Goal: Connect with others: Connect with other users

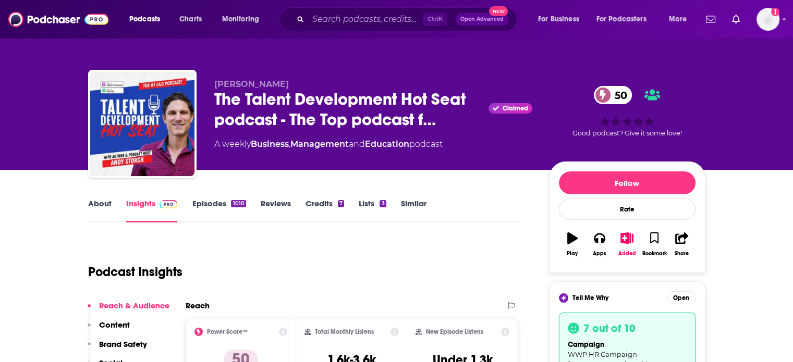
scroll to position [52, 0]
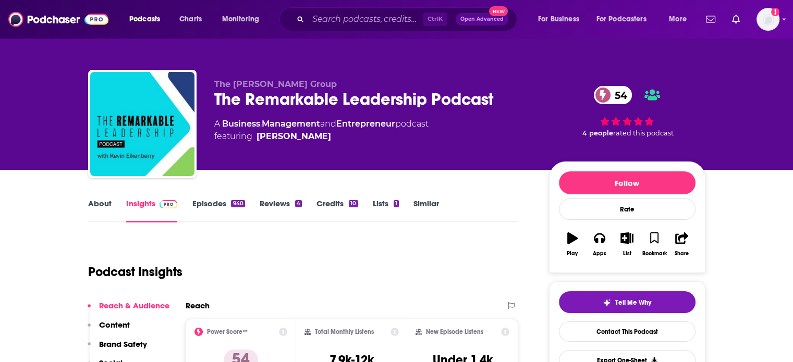
click at [99, 200] on link "About" at bounding box center [99, 211] width 23 height 24
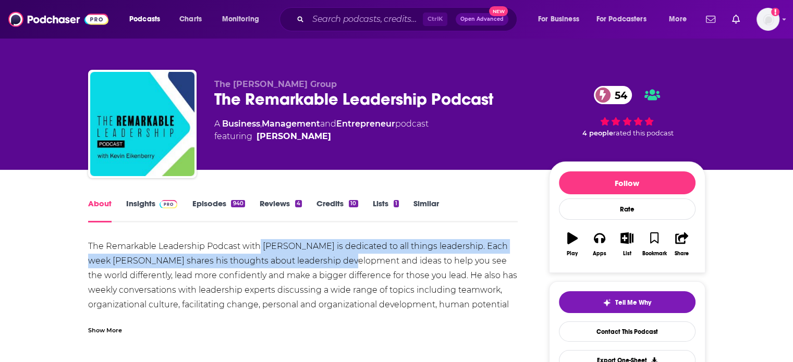
drag, startPoint x: 258, startPoint y: 246, endPoint x: 332, endPoint y: 255, distance: 74.0
click at [332, 255] on div "The Remarkable Leadership Podcast with Kevin Eikenberry is dedicated to all thi…" at bounding box center [303, 283] width 430 height 88
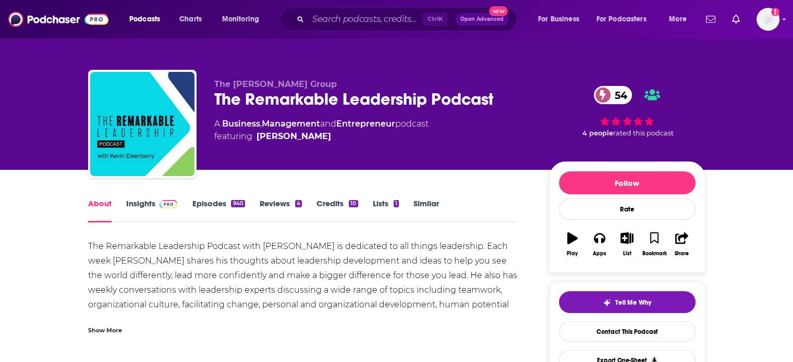
click at [393, 268] on div "The Remarkable Leadership Podcast with Kevin Eikenberry is dedicated to all thi…" at bounding box center [303, 283] width 430 height 88
drag, startPoint x: 273, startPoint y: 261, endPoint x: 414, endPoint y: 261, distance: 141.3
click at [414, 261] on div "The Remarkable Leadership Podcast with Kevin Eikenberry is dedicated to all thi…" at bounding box center [303, 283] width 430 height 88
drag, startPoint x: 446, startPoint y: 261, endPoint x: 466, endPoint y: 261, distance: 20.3
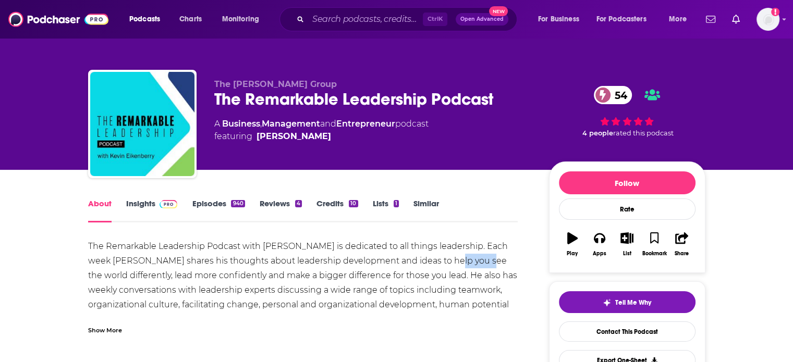
click at [466, 261] on div "The Remarkable Leadership Podcast with Kevin Eikenberry is dedicated to all thi…" at bounding box center [303, 283] width 430 height 88
drag, startPoint x: 122, startPoint y: 272, endPoint x: 225, endPoint y: 278, distance: 103.4
click at [225, 278] on div "The Remarkable Leadership Podcast with Kevin Eikenberry is dedicated to all thi…" at bounding box center [303, 283] width 430 height 88
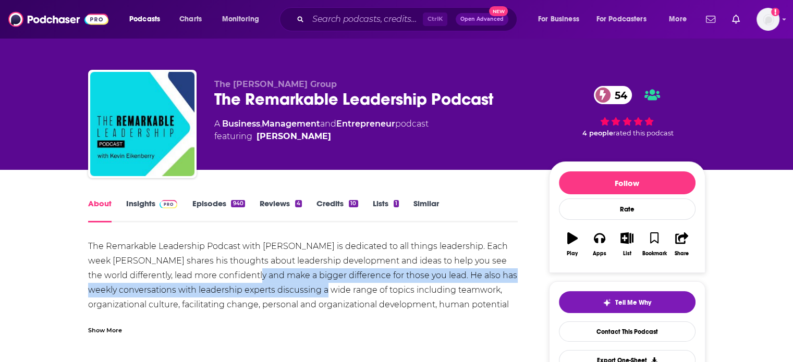
drag, startPoint x: 253, startPoint y: 279, endPoint x: 316, endPoint y: 285, distance: 63.9
click at [316, 285] on div "The Remarkable Leadership Podcast with Kevin Eikenberry is dedicated to all thi…" at bounding box center [303, 283] width 430 height 88
click at [674, 304] on button "Tell Me Why" at bounding box center [627, 302] width 137 height 22
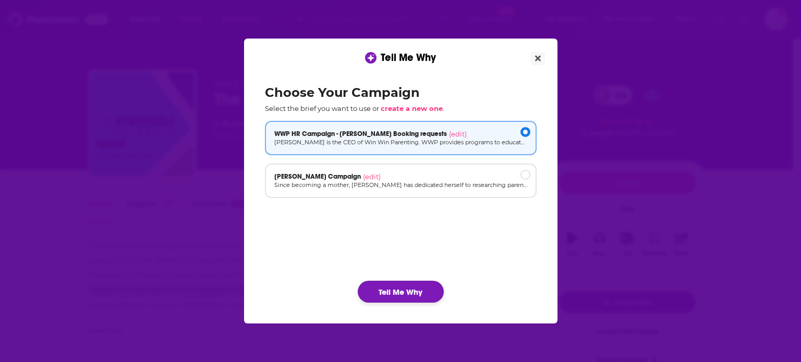
click at [419, 290] on button "Tell Me Why" at bounding box center [401, 292] width 86 height 22
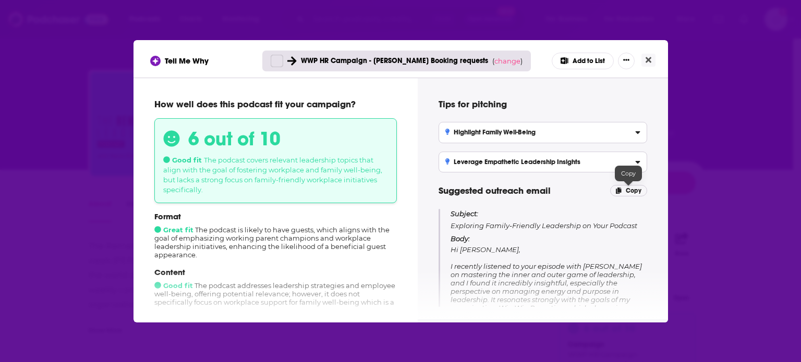
click at [626, 192] on span "Copy" at bounding box center [634, 190] width 16 height 7
click at [648, 53] on div "Tell Me Why WWP HR Campaign - Rosina Booking requests ( change ) Add to List" at bounding box center [400, 61] width 501 height 17
click at [648, 58] on icon "Close" at bounding box center [648, 60] width 6 height 8
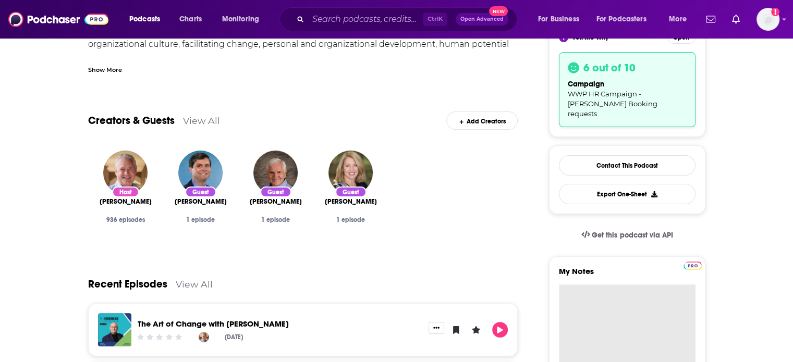
click at [613, 285] on textarea "My Notes" at bounding box center [627, 347] width 137 height 125
paste textarea "Subject: Exploring Family-Friendly Leadership on Your Podcast Body: Hi Kevin, I…"
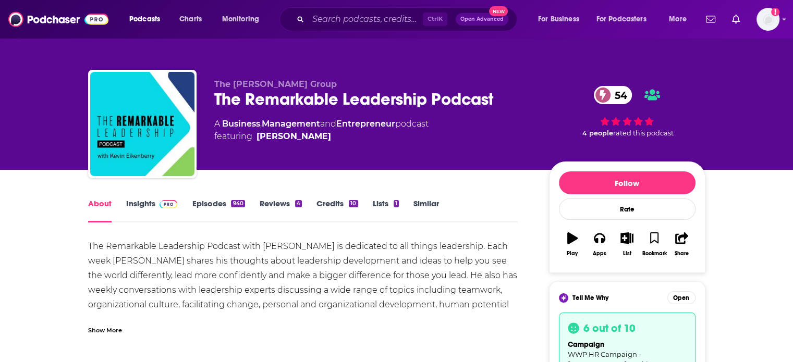
type textarea "Subject: Exploring Family-Friendly Leadership on Your Podcast Body: Hi Kevin, I…"
click at [630, 238] on icon "button" at bounding box center [626, 238] width 13 height 11
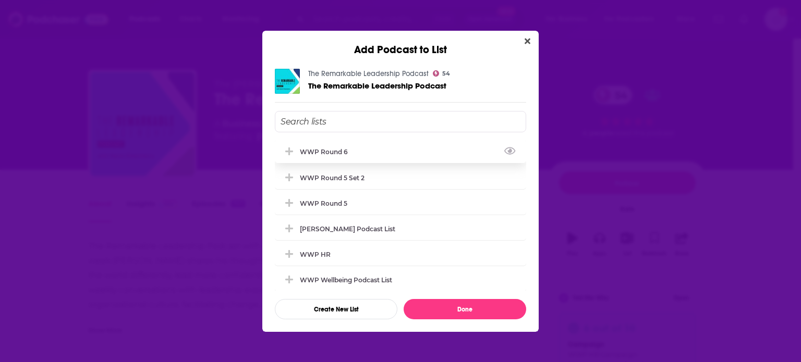
click at [369, 154] on div "WWP Round 6" at bounding box center [400, 151] width 251 height 23
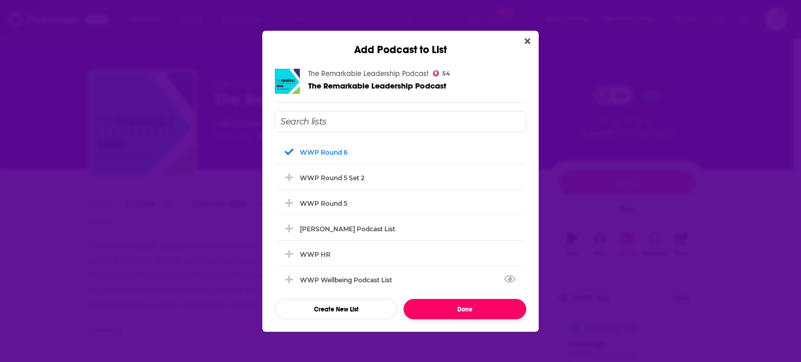
click at [457, 309] on button "Done" at bounding box center [464, 309] width 123 height 20
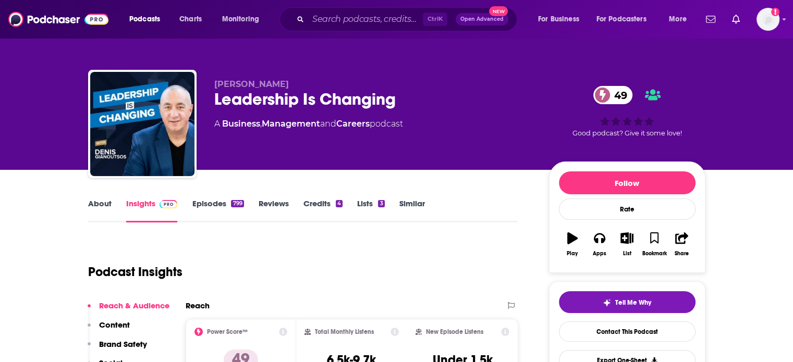
click at [93, 199] on link "About" at bounding box center [99, 211] width 23 height 24
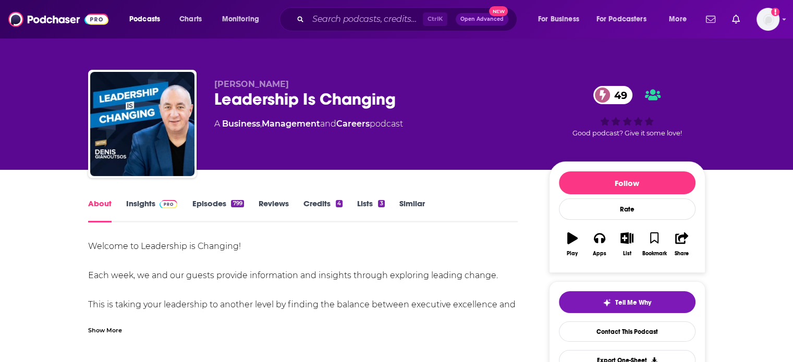
click at [93, 199] on link "About" at bounding box center [99, 211] width 23 height 24
click at [653, 301] on button "Tell Me Why" at bounding box center [627, 302] width 137 height 22
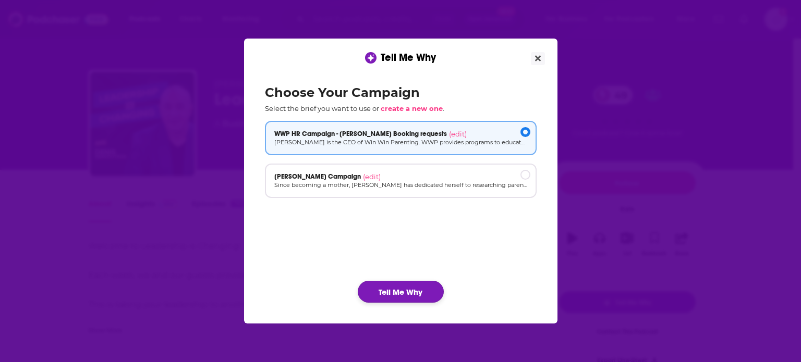
click at [389, 285] on button "Tell Me Why" at bounding box center [401, 292] width 86 height 22
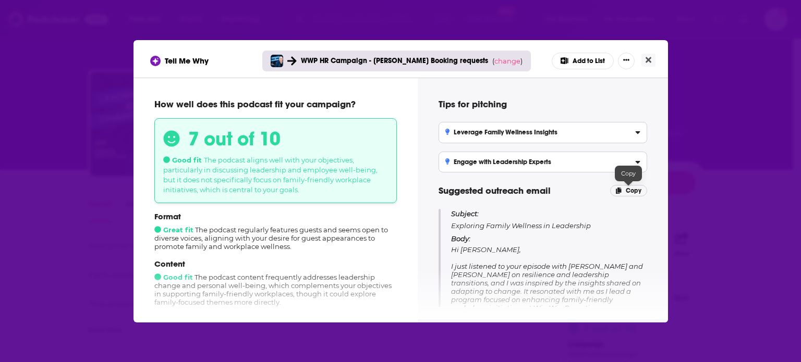
click at [634, 188] on span "Copy" at bounding box center [634, 190] width 16 height 7
click at [649, 59] on icon "Close" at bounding box center [648, 60] width 6 height 6
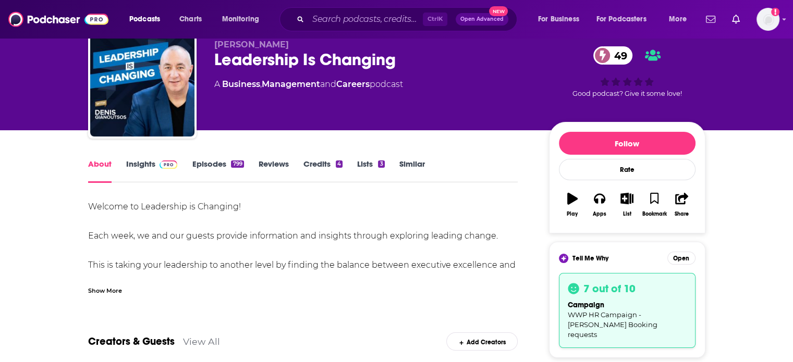
scroll to position [104, 0]
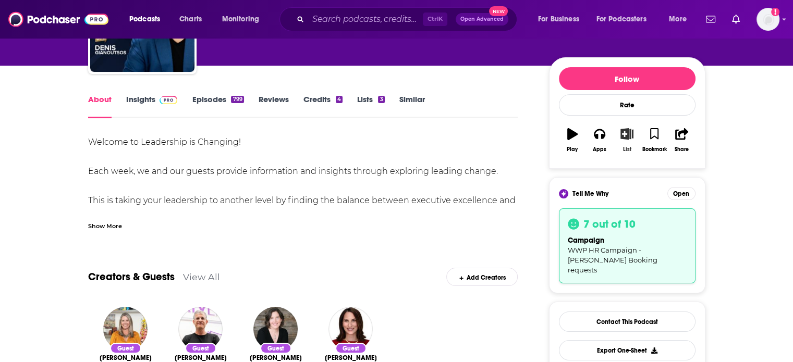
click at [628, 134] on icon "button" at bounding box center [626, 133] width 13 height 11
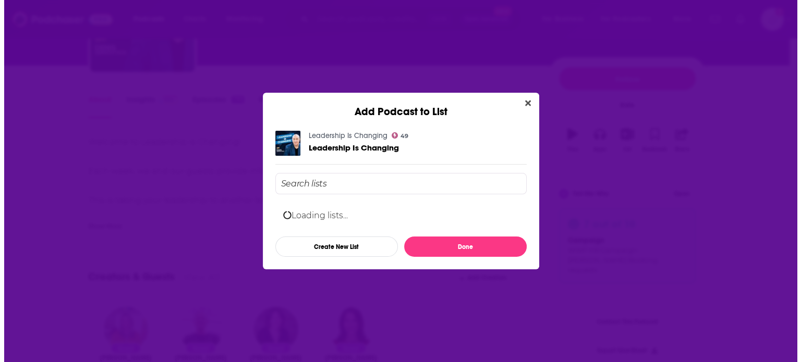
scroll to position [0, 0]
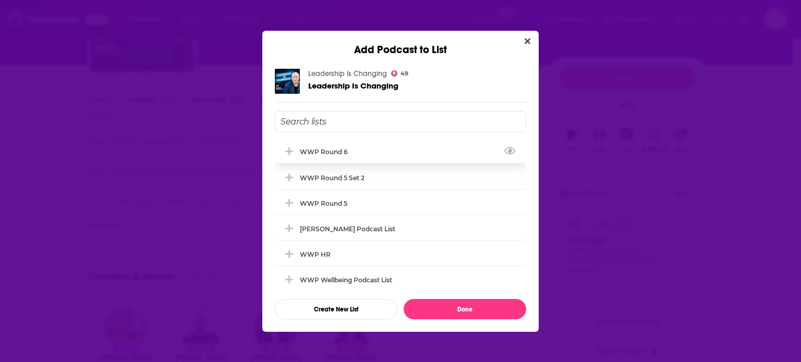
click at [353, 151] on div "WWP Round 6" at bounding box center [400, 151] width 251 height 23
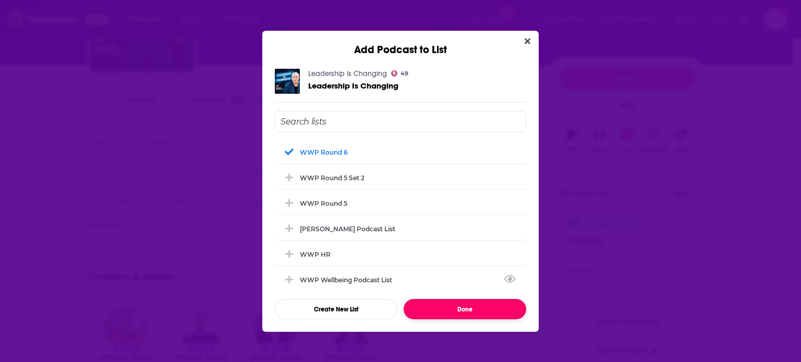
click at [471, 312] on button "Done" at bounding box center [464, 309] width 123 height 20
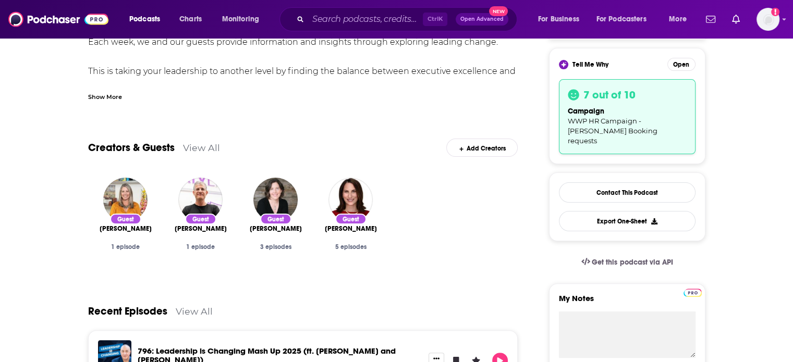
scroll to position [261, 0]
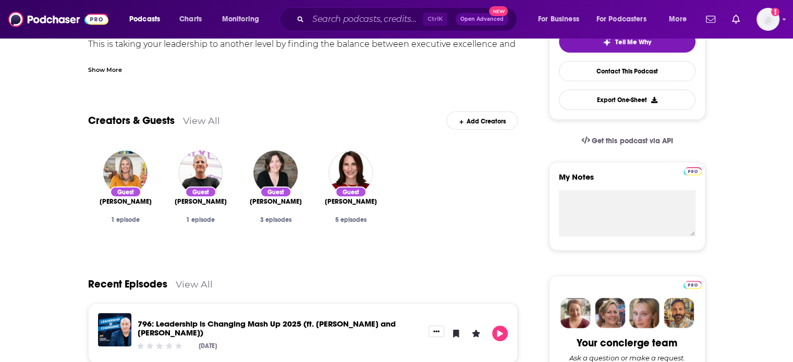
click at [609, 281] on div "Your concierge team Ask a question or make a request. Send a message" at bounding box center [627, 341] width 156 height 131
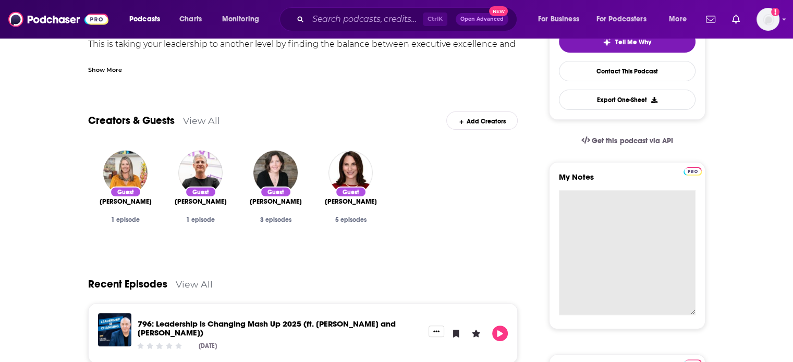
click at [610, 204] on textarea "My Notes" at bounding box center [627, 252] width 137 height 125
paste textarea "Subject: Exploring Family Wellness in Leadership Body: Hi Denis, I just listene…"
type textarea "Subject: Exploring Family Wellness in Leadership Body: Hi Denis, I just listene…"
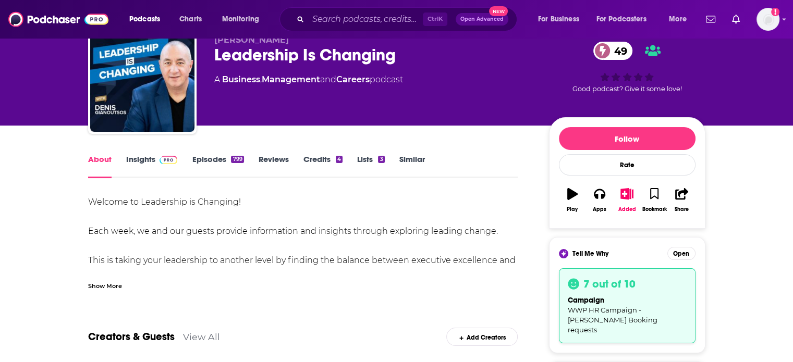
scroll to position [0, 0]
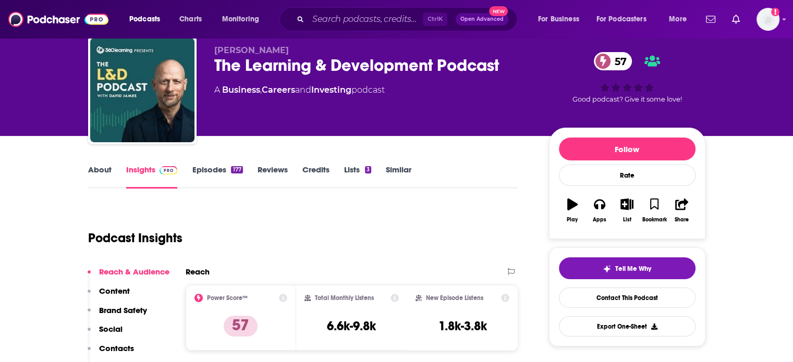
scroll to position [52, 0]
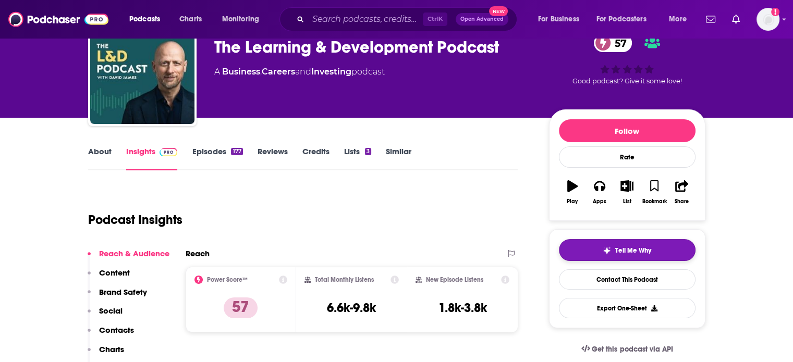
click at [603, 249] on img "button" at bounding box center [607, 251] width 8 height 8
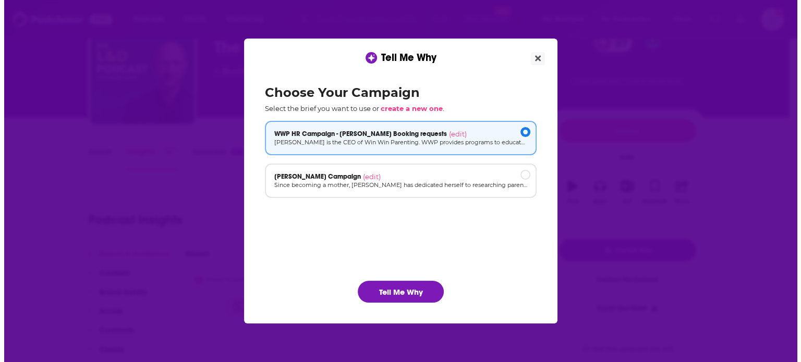
scroll to position [0, 0]
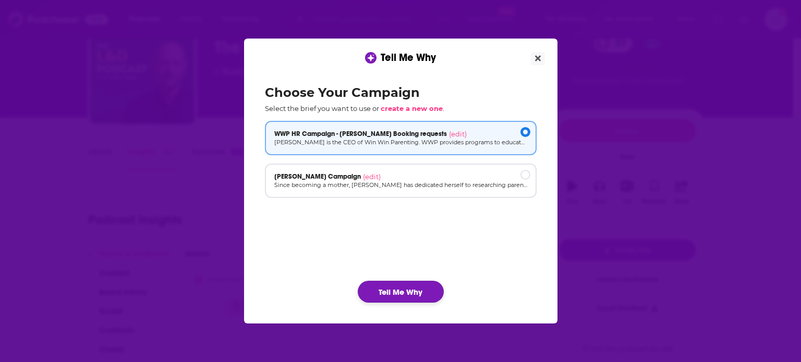
click at [413, 290] on button "Tell Me Why" at bounding box center [401, 292] width 86 height 22
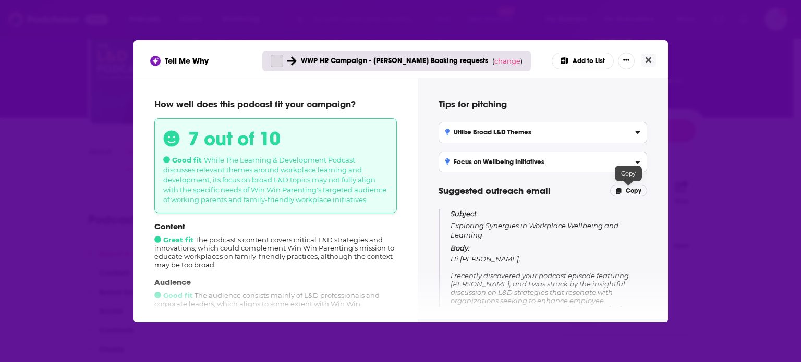
click at [628, 189] on span "Copy" at bounding box center [634, 190] width 16 height 7
click at [651, 58] on button "Close" at bounding box center [648, 60] width 14 height 13
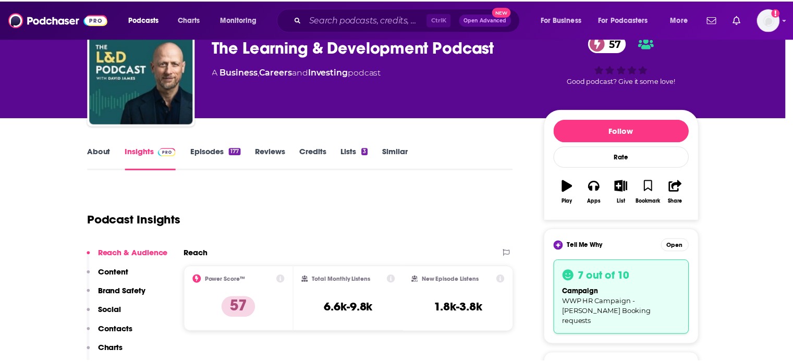
scroll to position [52, 0]
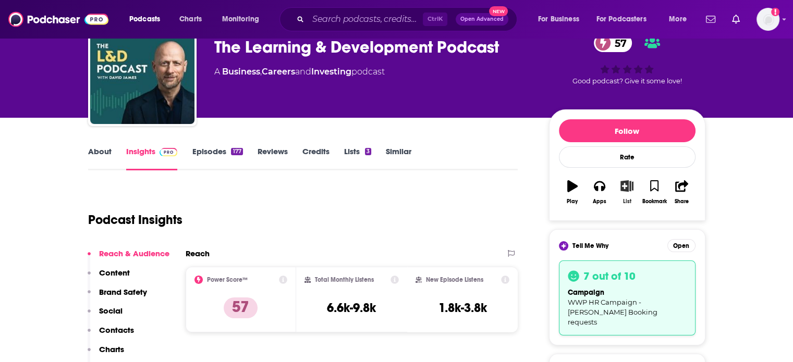
click at [622, 190] on icon "button" at bounding box center [626, 185] width 13 height 11
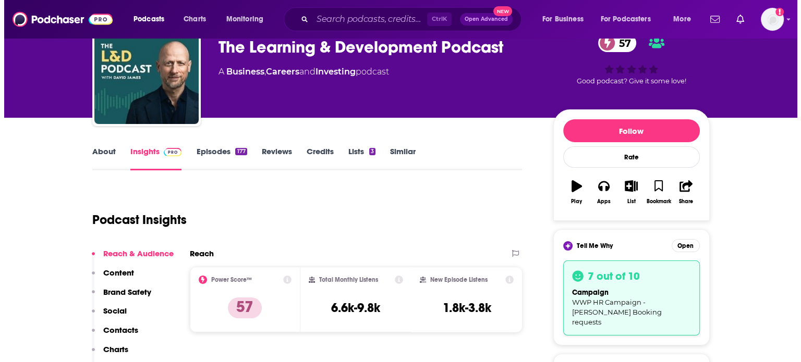
scroll to position [0, 0]
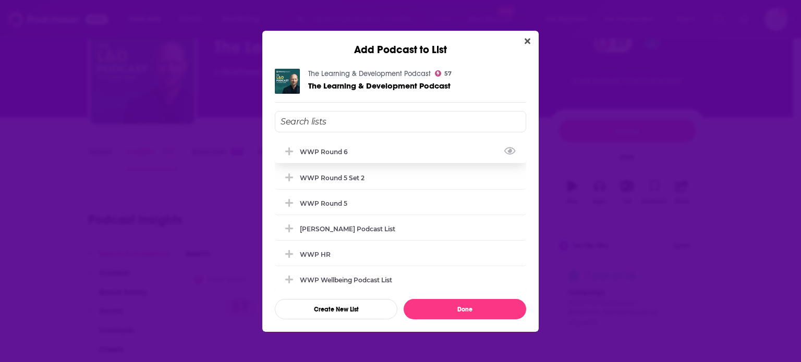
click at [353, 153] on div "WWP Round 6" at bounding box center [400, 151] width 251 height 23
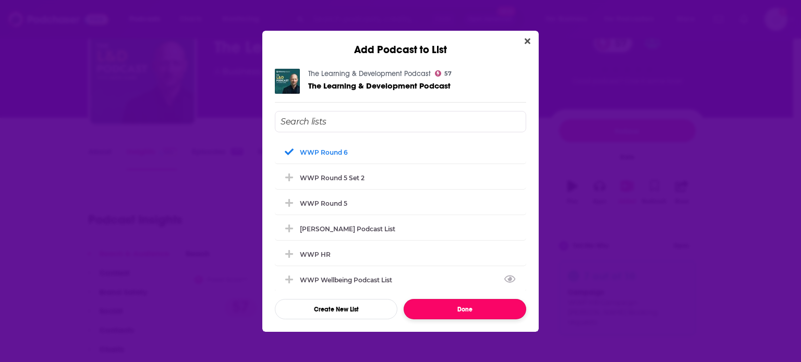
click at [474, 306] on button "Done" at bounding box center [464, 309] width 123 height 20
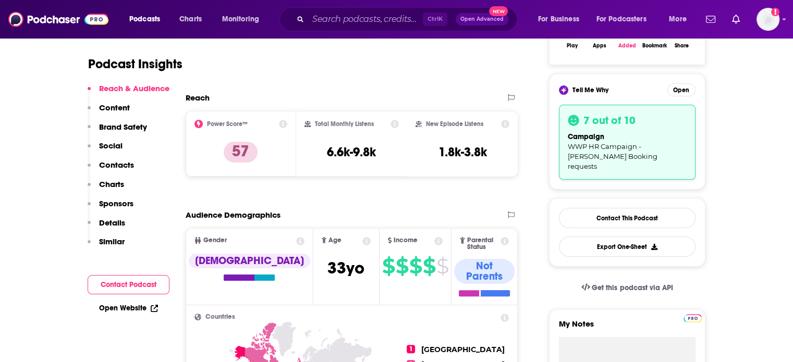
scroll to position [209, 0]
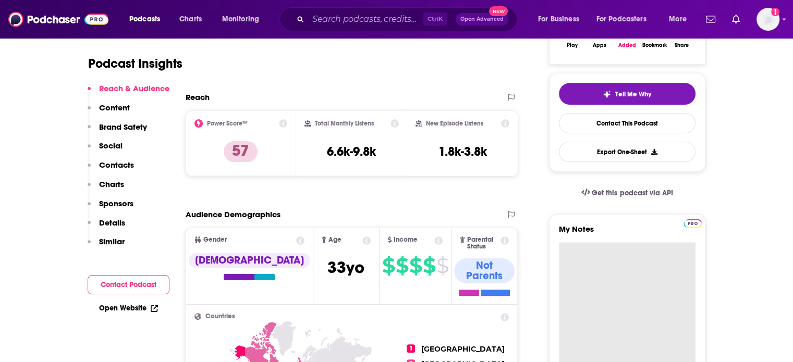
click at [602, 271] on textarea "My Notes" at bounding box center [627, 304] width 137 height 125
paste textarea "Subject: Exploring Synergies in Workplace Wellbeing and Learning Body: Hi David…"
type textarea "Subject: Exploring Synergies in Workplace Wellbeing and Learning Body: Hi David…"
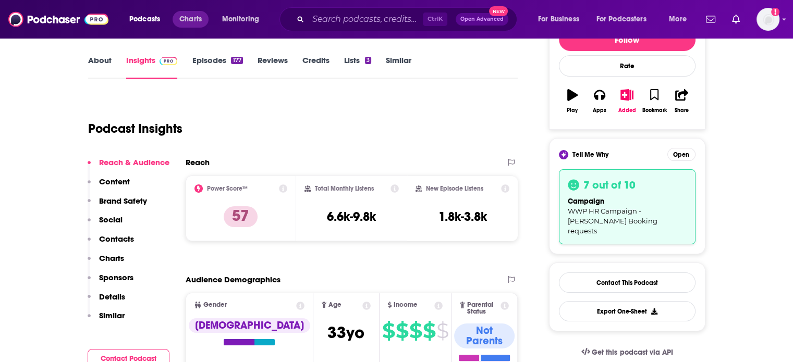
scroll to position [57, 0]
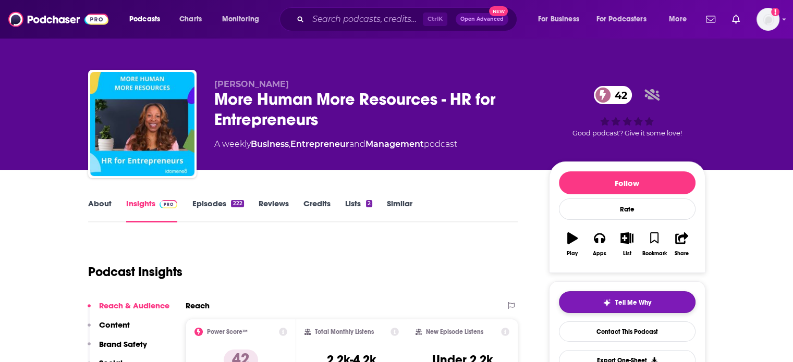
click at [632, 304] on span "Tell Me Why" at bounding box center [633, 303] width 36 height 8
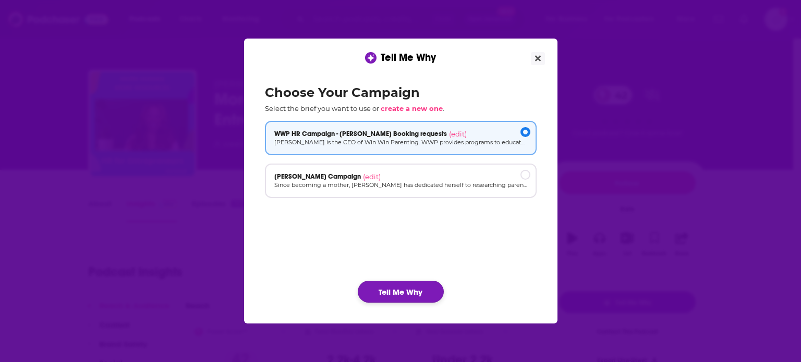
click at [399, 296] on button "Tell Me Why" at bounding box center [401, 292] width 86 height 22
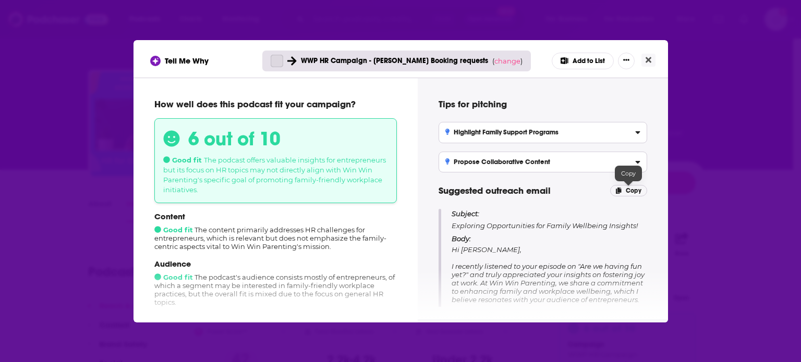
click at [637, 190] on span "Copy" at bounding box center [634, 190] width 16 height 7
click at [647, 62] on icon "Close" at bounding box center [648, 60] width 6 height 8
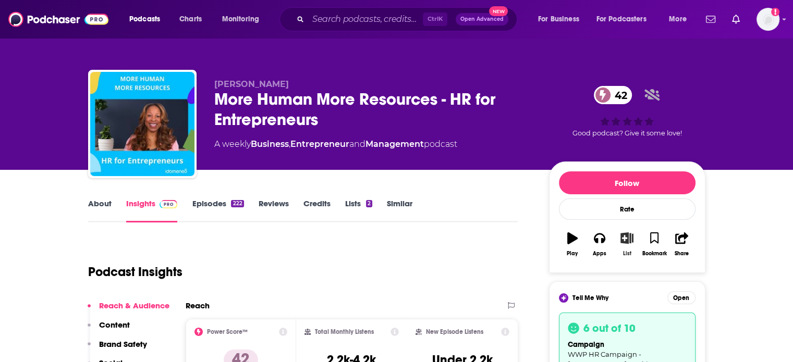
click at [625, 249] on button "List" at bounding box center [626, 245] width 27 height 38
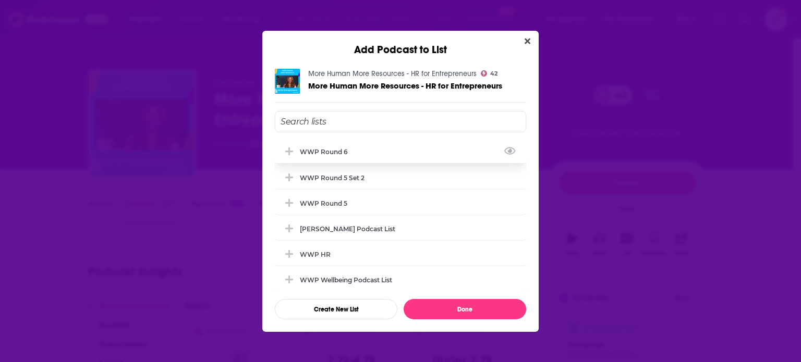
click at [348, 153] on div "WWP Round 6" at bounding box center [327, 152] width 54 height 8
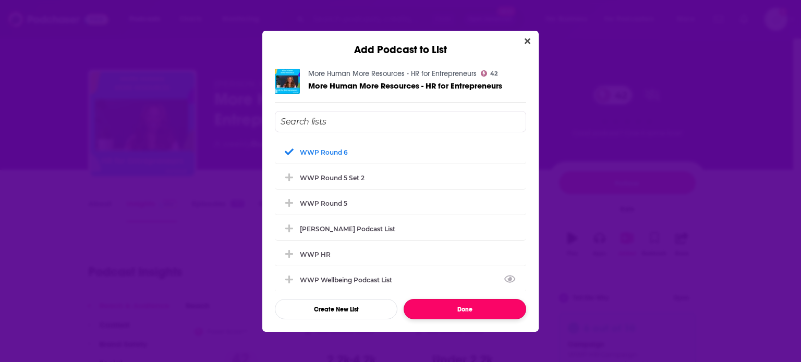
click at [459, 307] on button "Done" at bounding box center [464, 309] width 123 height 20
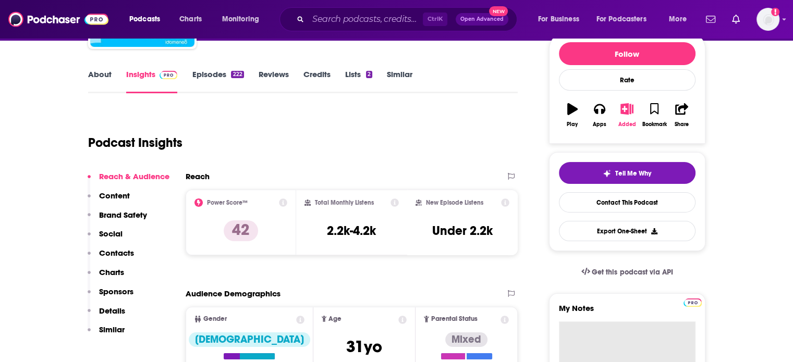
scroll to position [156, 0]
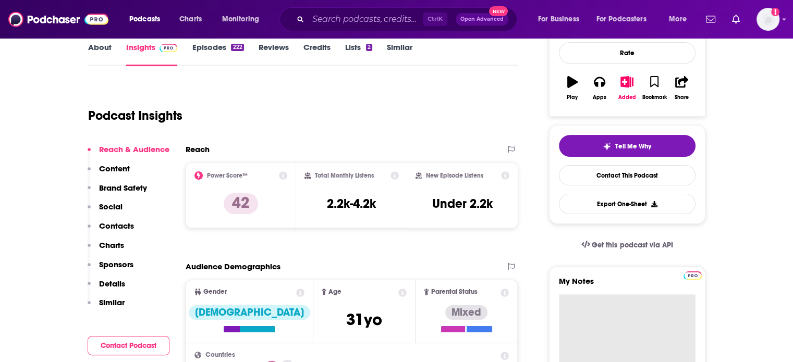
click at [615, 303] on textarea "My Notes" at bounding box center [627, 357] width 137 height 125
paste textarea "Subject: Exploring Opportunities for Family Wellbeing Insights! Body: Hi Vicky,…"
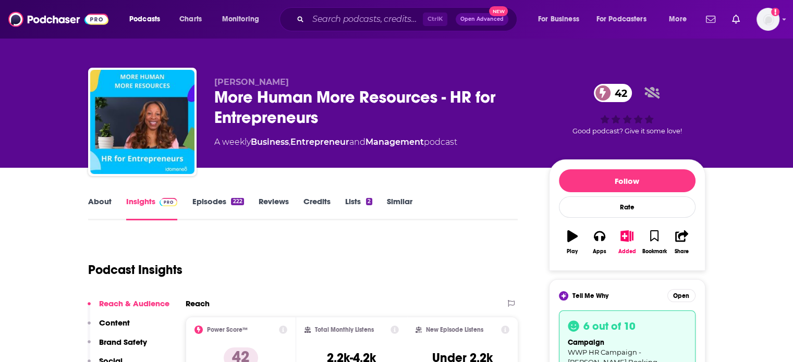
scroll to position [0, 0]
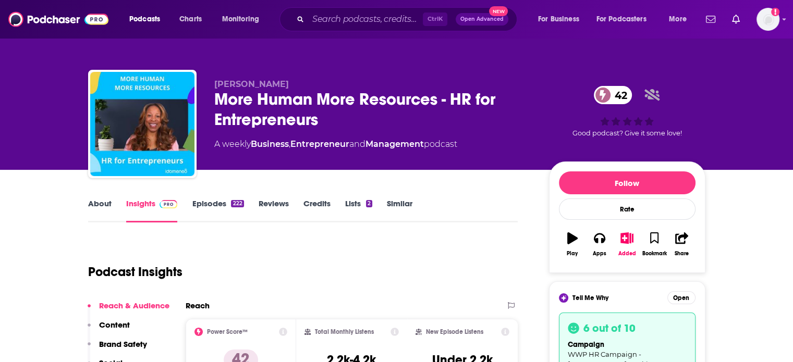
type textarea "Subject: Exploring Opportunities for Family Wellbeing Insights! Body: Hi Vicky,…"
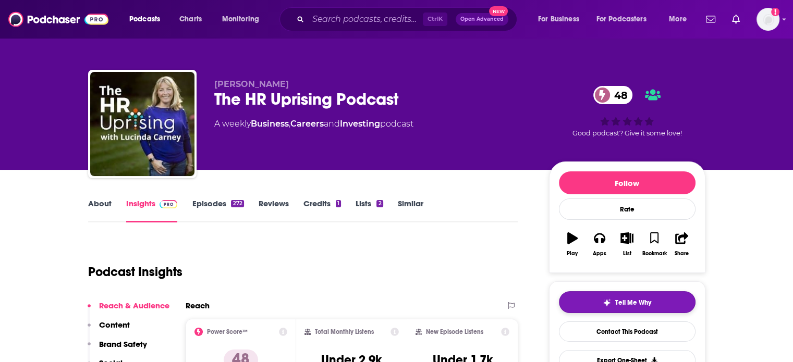
click at [594, 301] on button "Tell Me Why" at bounding box center [627, 302] width 137 height 22
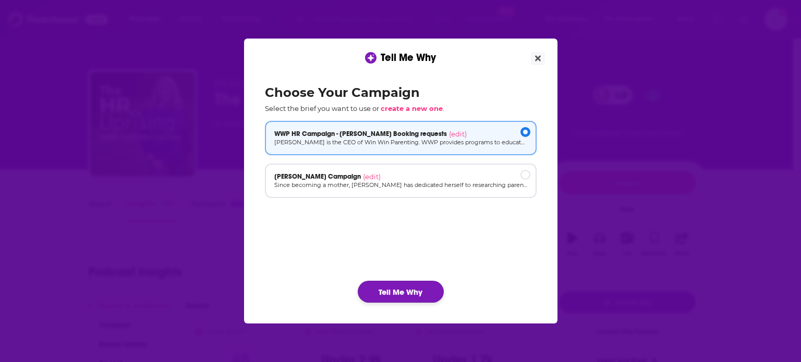
click at [407, 293] on button "Tell Me Why" at bounding box center [401, 292] width 86 height 22
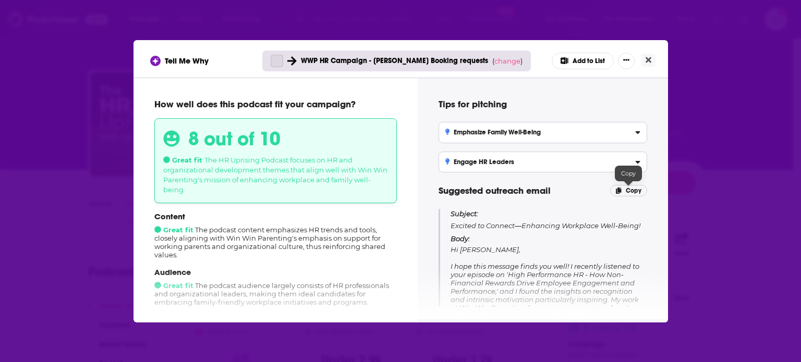
click at [625, 186] on p "Copy" at bounding box center [628, 190] width 37 height 11
click at [647, 63] on icon "Close" at bounding box center [648, 60] width 6 height 8
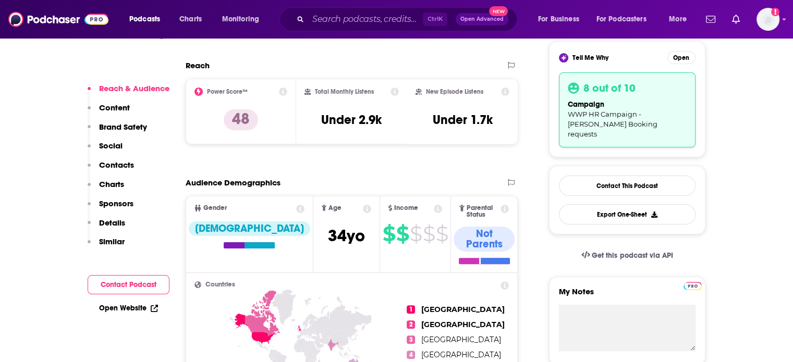
scroll to position [261, 0]
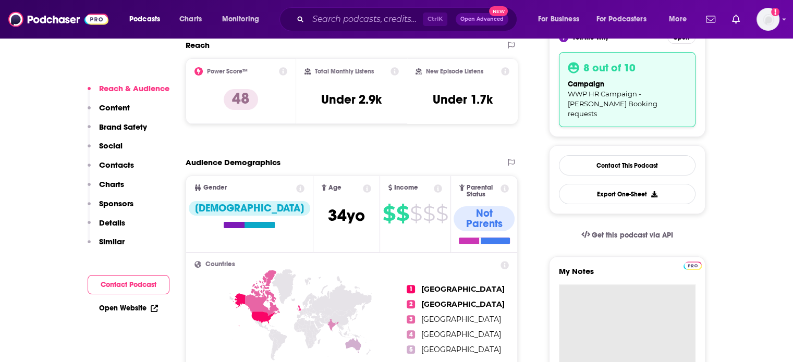
click at [613, 285] on textarea "My Notes" at bounding box center [627, 347] width 137 height 125
paste textarea "Subject: Excited to Connect—Enhancing Workplace Well-Being! Body: Hi Lucinda, I…"
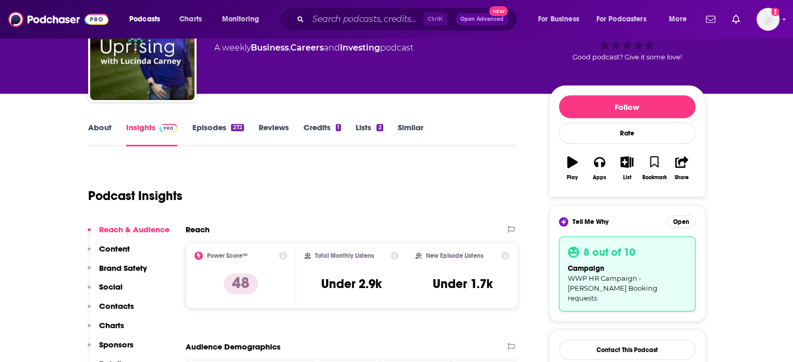
scroll to position [0, 0]
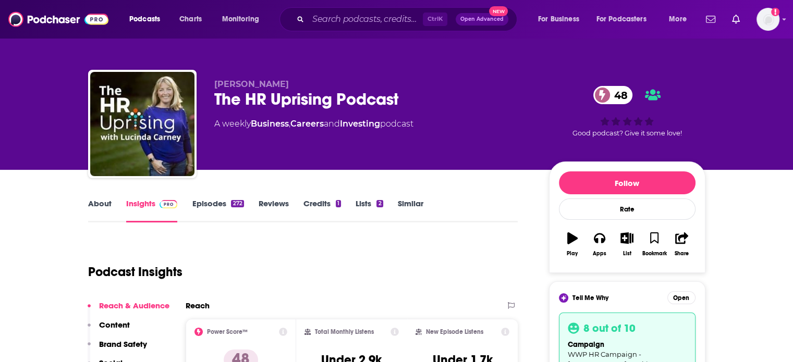
type textarea "Subject: Excited to Connect—Enhancing Workplace Well-Being! Body: Hi Lucinda, I…"
click at [629, 243] on icon "button" at bounding box center [626, 238] width 13 height 11
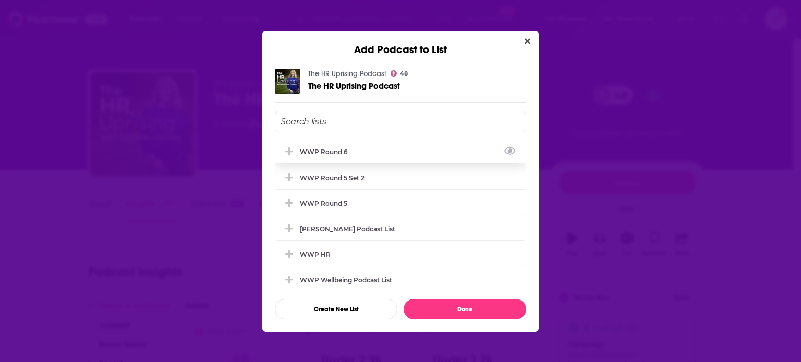
click at [348, 150] on div "WWP Round 6" at bounding box center [327, 152] width 54 height 8
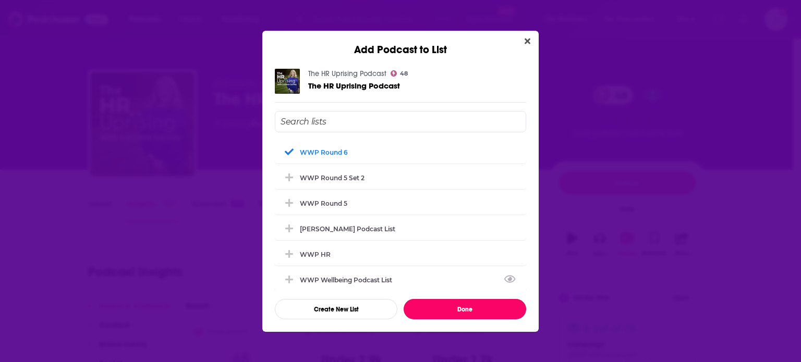
click at [466, 308] on button "Done" at bounding box center [464, 309] width 123 height 20
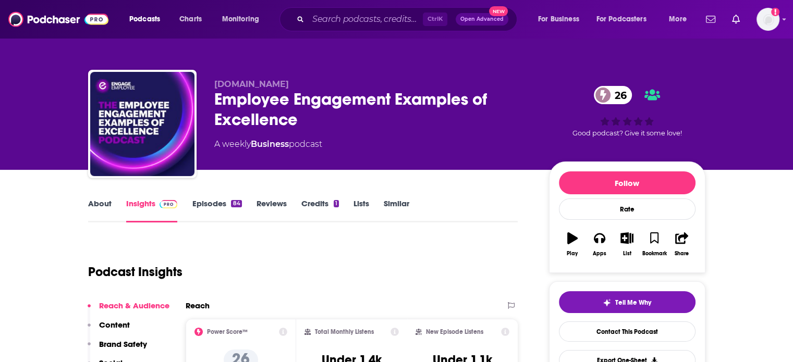
click at [104, 202] on link "About" at bounding box center [99, 211] width 23 height 24
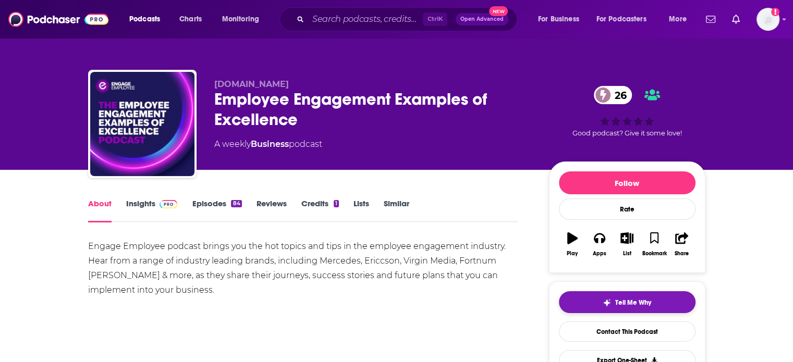
click at [588, 300] on button "Tell Me Why" at bounding box center [627, 302] width 137 height 22
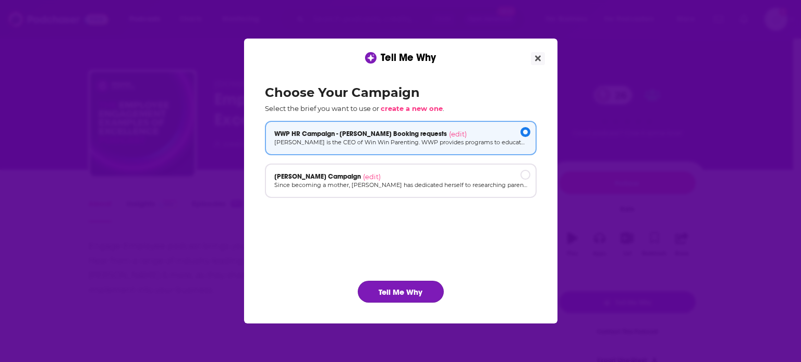
click at [394, 296] on button "Tell Me Why" at bounding box center [401, 292] width 86 height 22
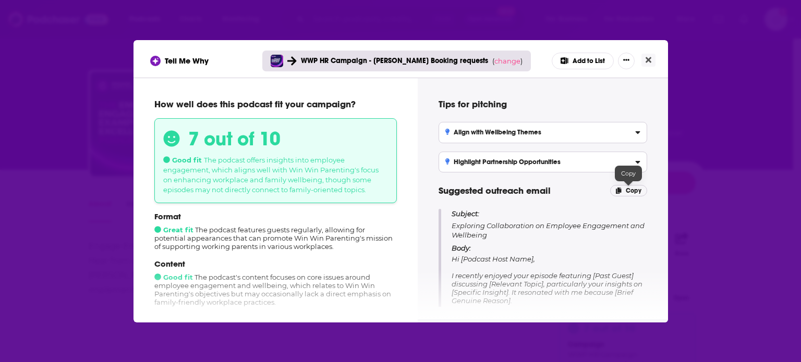
click at [635, 190] on span "Copy" at bounding box center [634, 190] width 16 height 7
click at [646, 60] on icon "Close" at bounding box center [648, 60] width 6 height 8
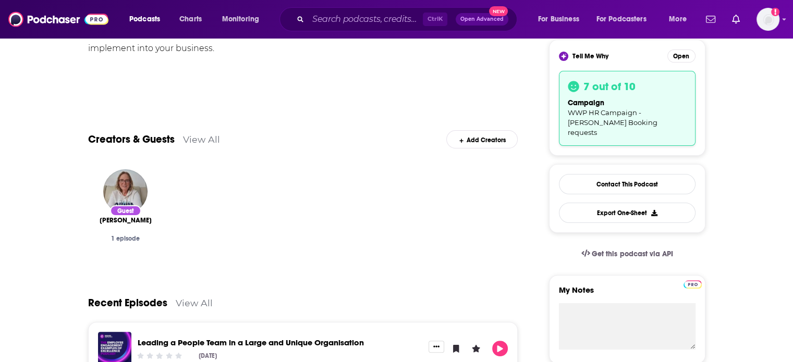
scroll to position [261, 0]
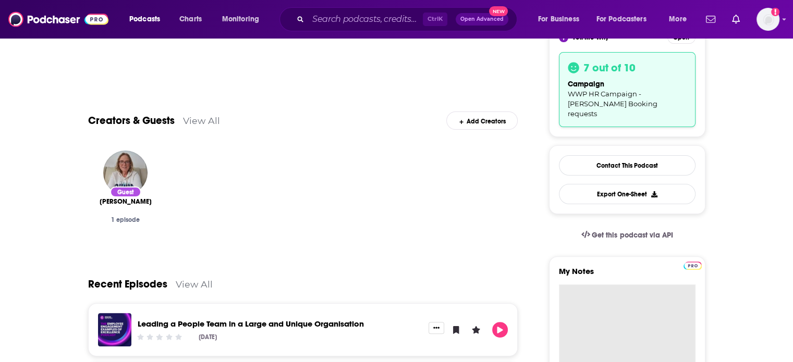
click at [608, 285] on textarea "My Notes" at bounding box center [627, 347] width 137 height 125
paste textarea "Subject: Exploring Collaboration on Employee Engagement and Wellbeing Body: Hi …"
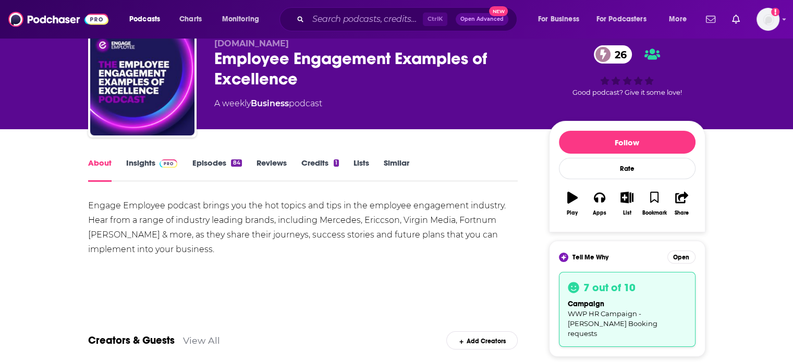
scroll to position [0, 0]
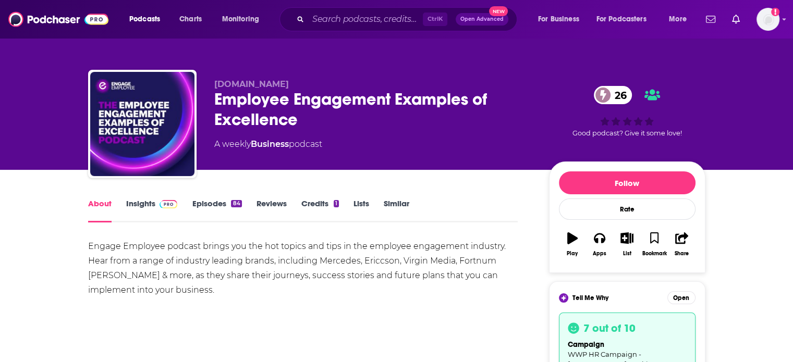
type textarea "Subject: Exploring Collaboration on Employee Engagement and Wellbeing Body: Hi …"
click at [626, 240] on icon "button" at bounding box center [626, 238] width 13 height 11
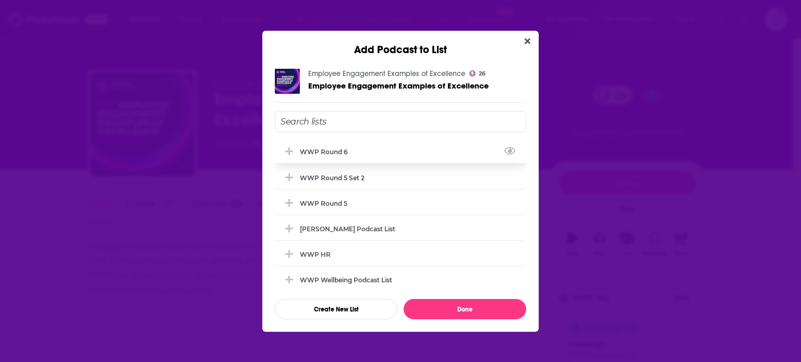
click at [331, 148] on div "WWP Round 6" at bounding box center [327, 152] width 54 height 8
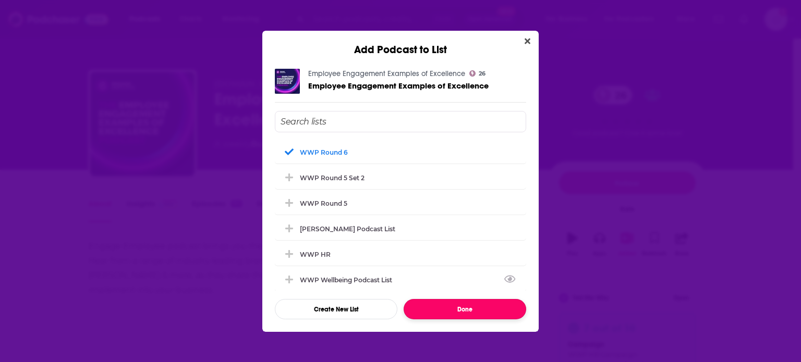
click at [471, 301] on button "Done" at bounding box center [464, 309] width 123 height 20
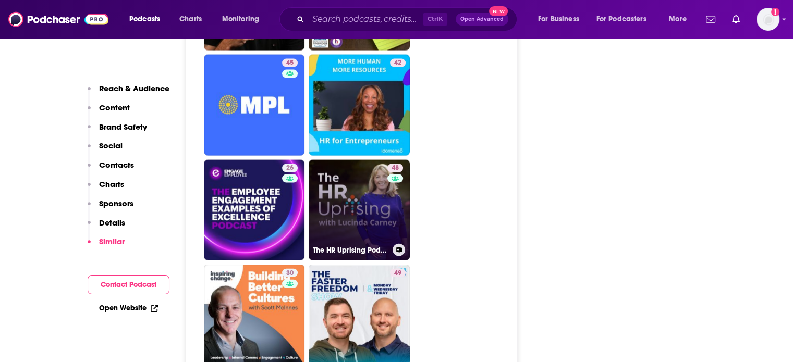
scroll to position [2258, 0]
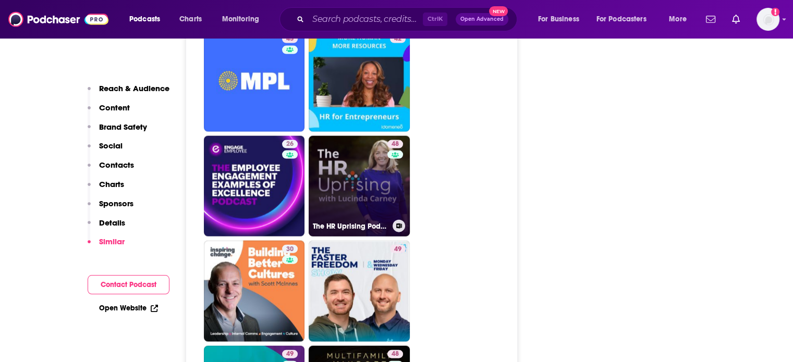
click at [352, 159] on link "48 The HR Uprising Podcast" at bounding box center [359, 186] width 101 height 101
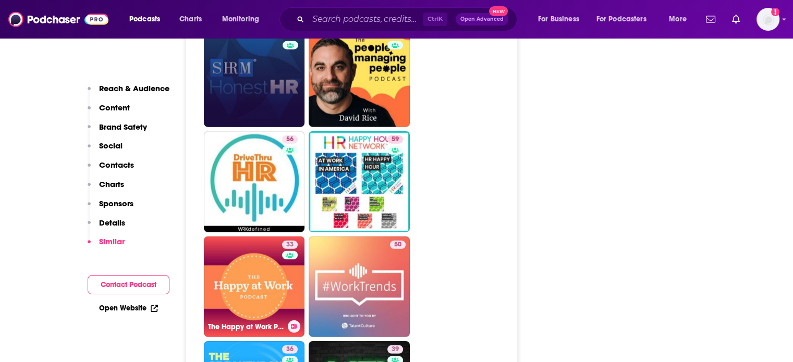
scroll to position [2711, 0]
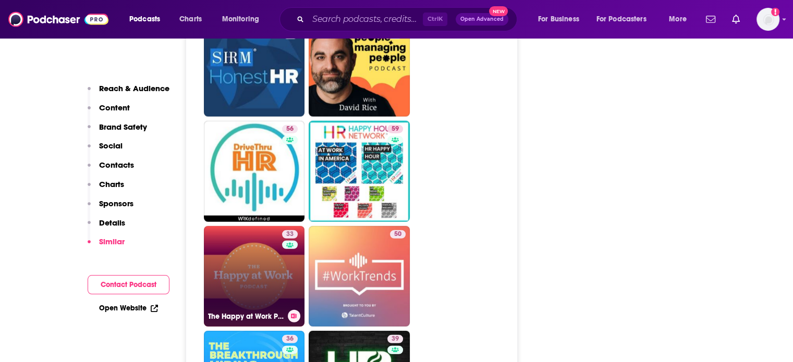
click at [255, 236] on link "33 The Happy at Work Podcast" at bounding box center [254, 276] width 101 height 101
type input "https://www.podchaser.com/podcasts/the-happy-at-work-podcast-4236199"
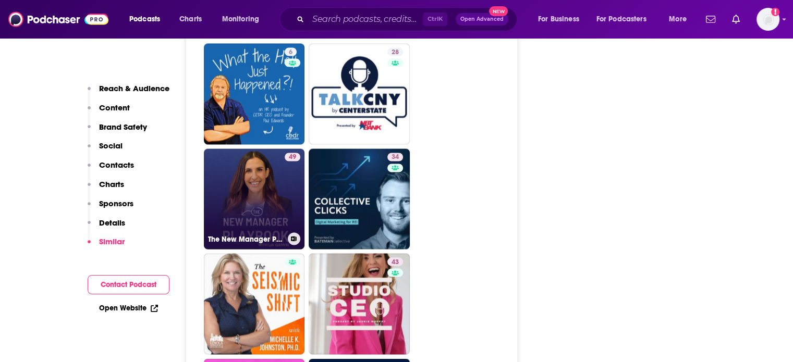
scroll to position [1825, 0]
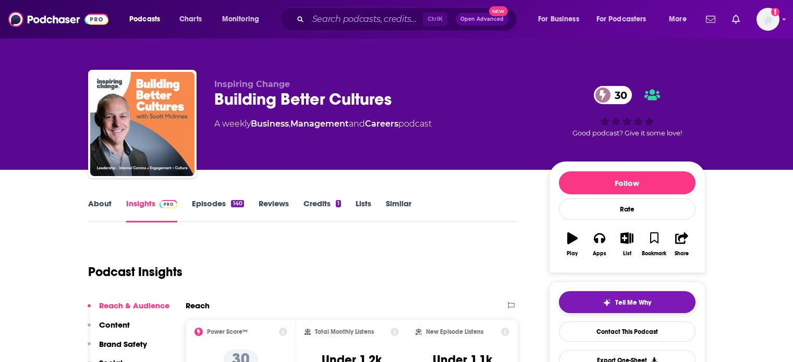
scroll to position [52, 0]
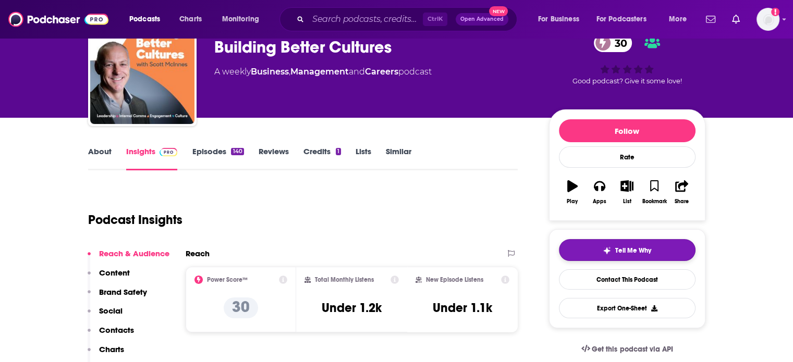
click at [594, 250] on button "Tell Me Why" at bounding box center [627, 250] width 137 height 22
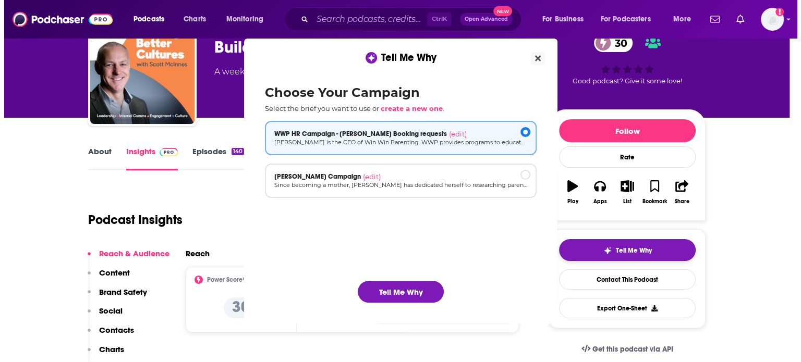
scroll to position [0, 0]
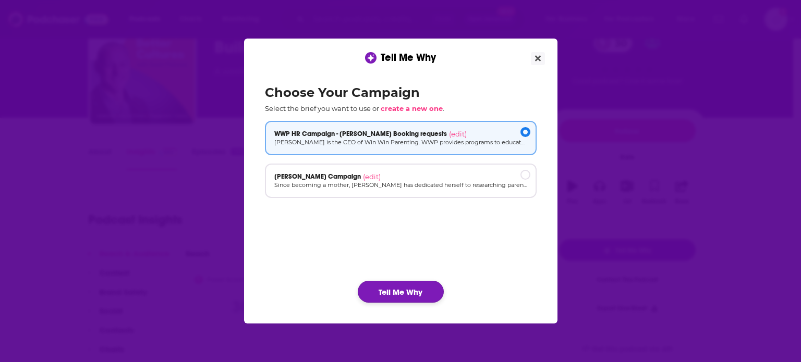
click at [413, 297] on button "Tell Me Why" at bounding box center [401, 292] width 86 height 22
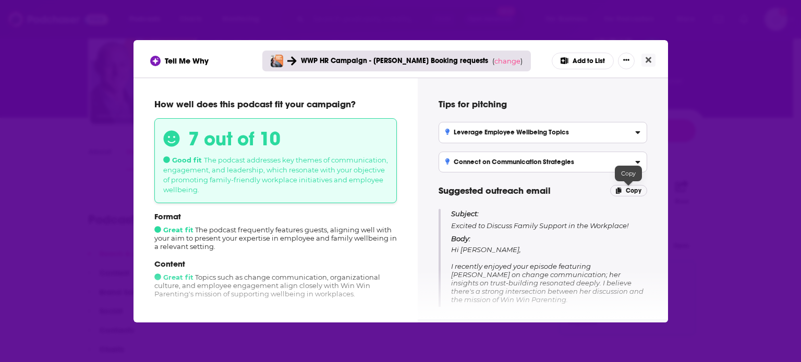
click at [634, 187] on span "Copy" at bounding box center [634, 190] width 16 height 7
click at [645, 59] on icon "Close" at bounding box center [648, 60] width 6 height 8
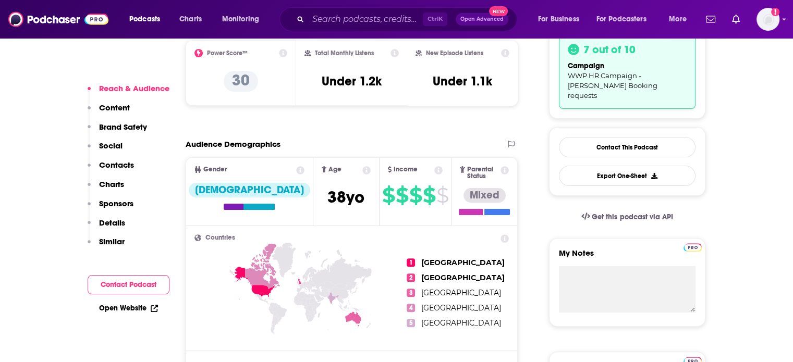
scroll to position [313, 0]
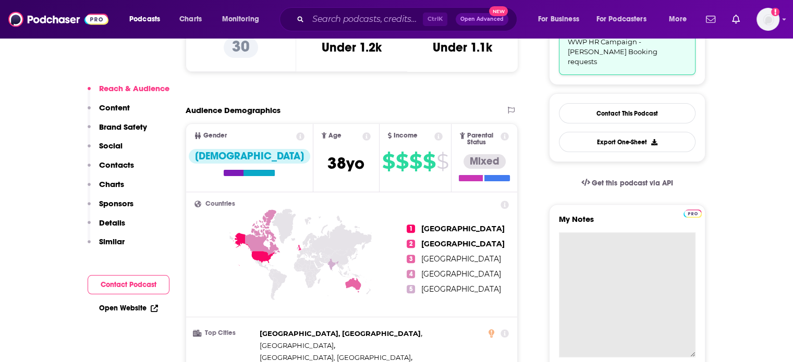
click at [627, 233] on textarea "My Notes" at bounding box center [627, 295] width 137 height 125
paste textarea "Subject: Excited to Discuss Family Support in the Workplace! Body: Hi [PERSON_N…"
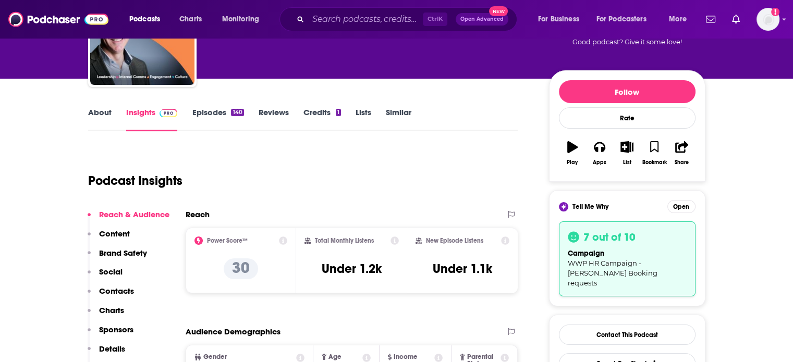
scroll to position [0, 0]
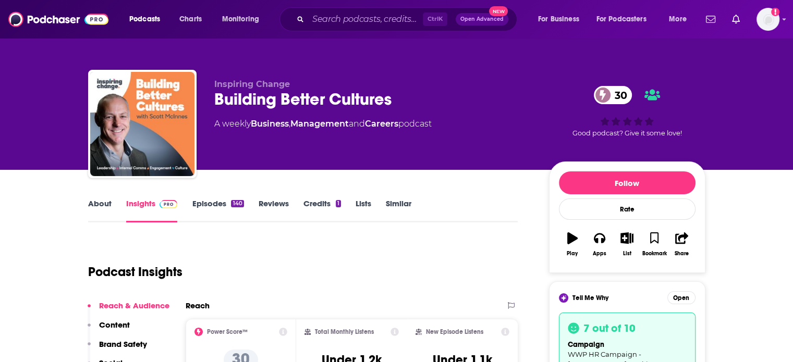
type textarea "Subject: Excited to Discuss Family Support in the Workplace! Body: Hi [PERSON_N…"
click at [626, 240] on icon "button" at bounding box center [626, 238] width 13 height 11
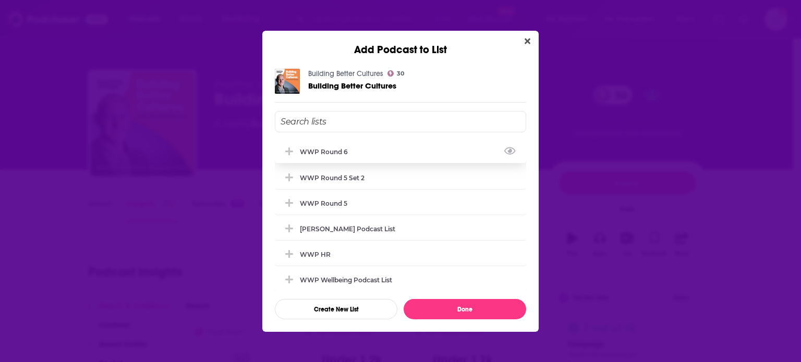
click at [325, 156] on div "WWP Round 6" at bounding box center [400, 151] width 251 height 23
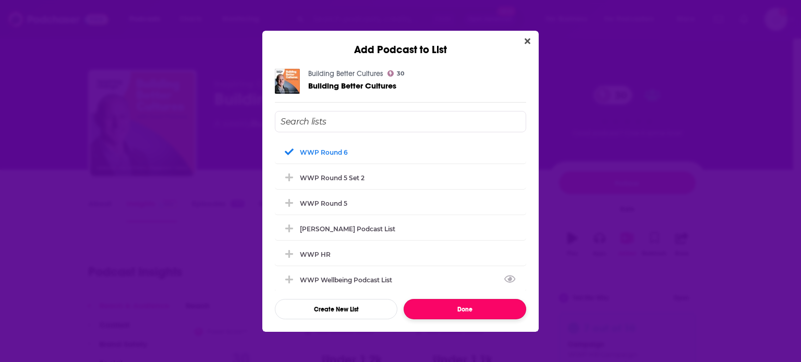
click at [461, 313] on button "Done" at bounding box center [464, 309] width 123 height 20
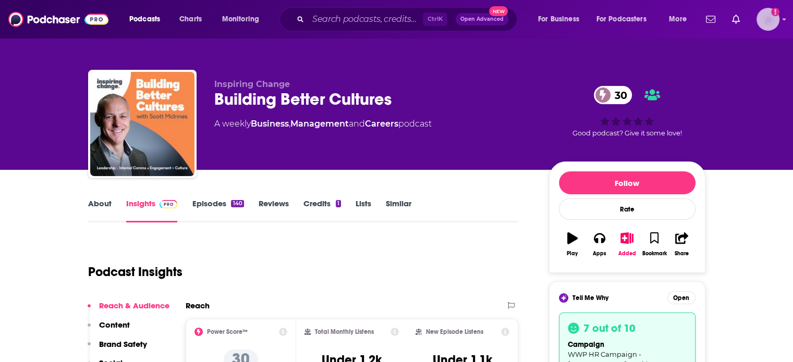
click at [783, 23] on div "Show profile menu" at bounding box center [784, 20] width 4 height 12
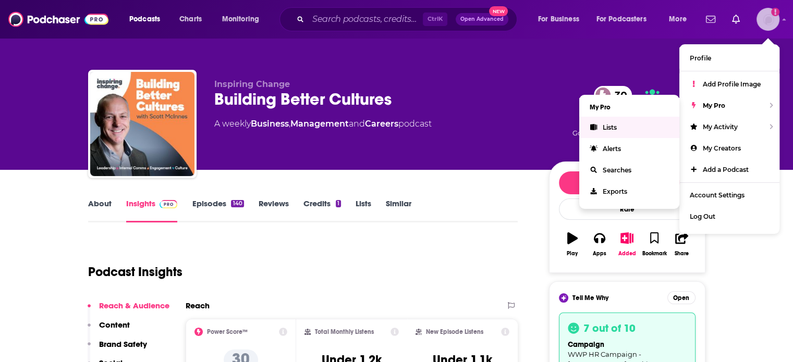
click at [623, 124] on link "Lists" at bounding box center [629, 127] width 100 height 21
